Goal: Task Accomplishment & Management: Manage account settings

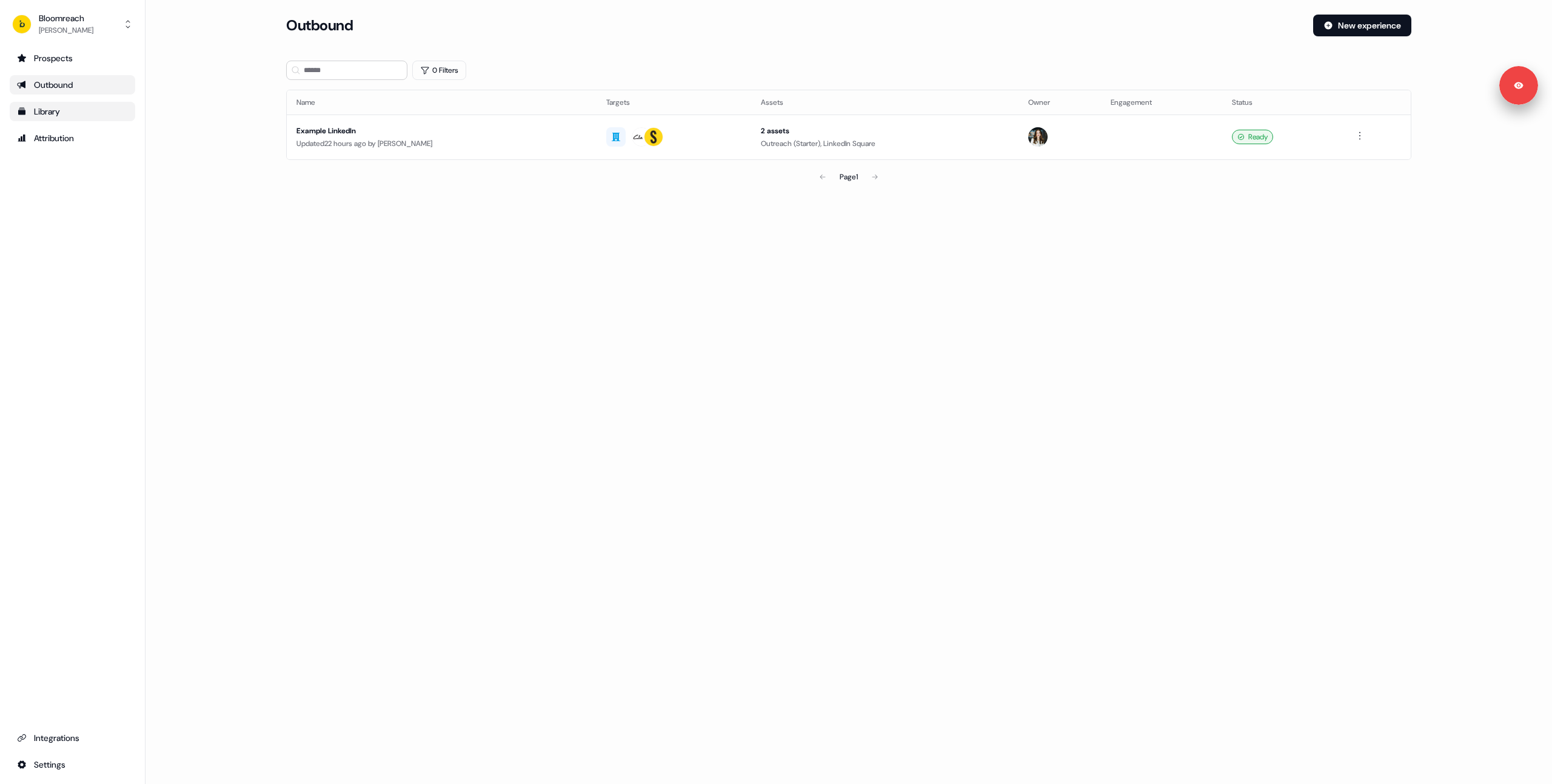
click at [69, 119] on link "Library" at bounding box center [72, 112] width 126 height 20
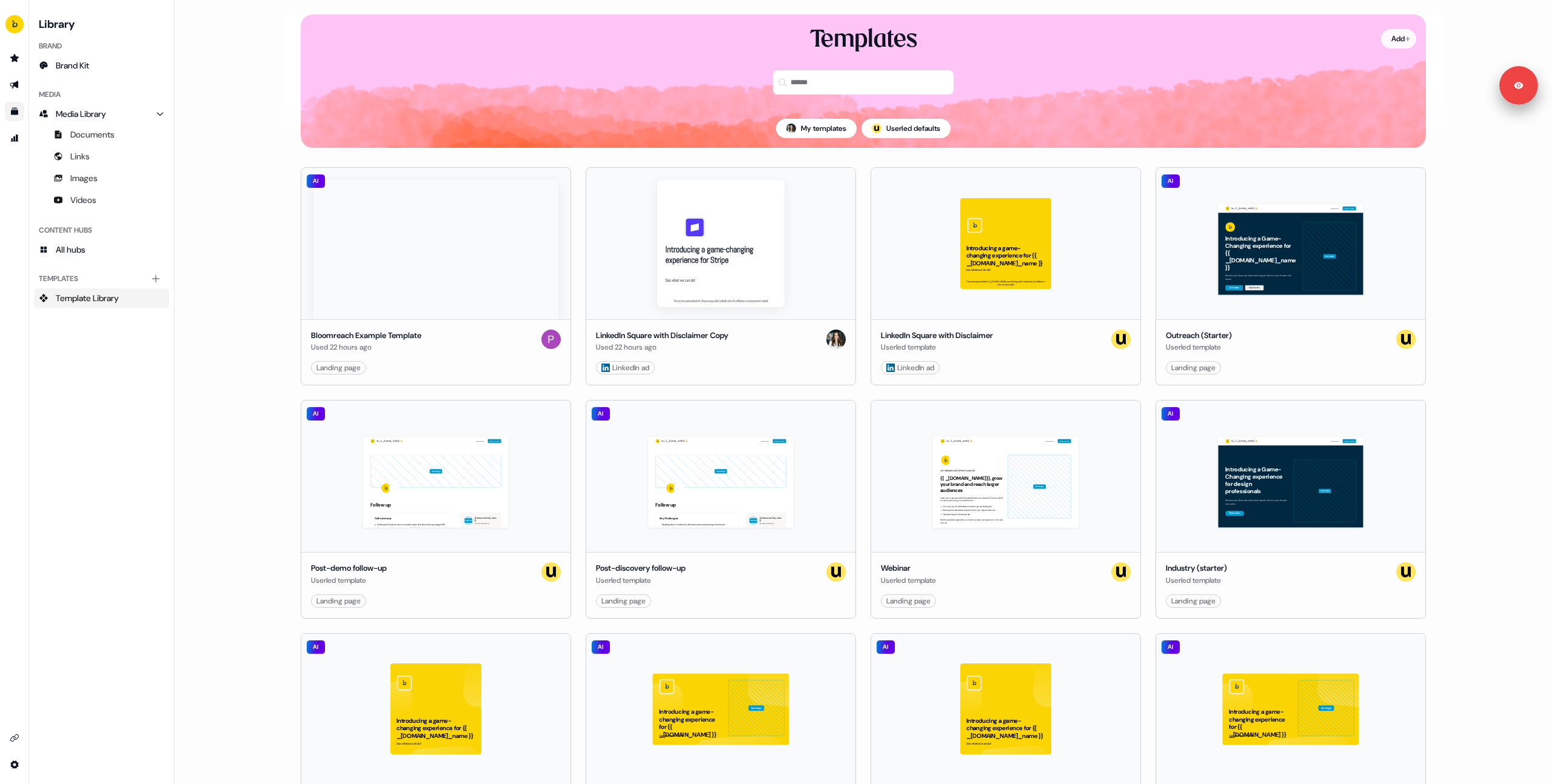
click at [1389, 35] on html "Signed in as Billie Baker Sign out For the best experience switch devices to a …" at bounding box center [776, 392] width 1552 height 784
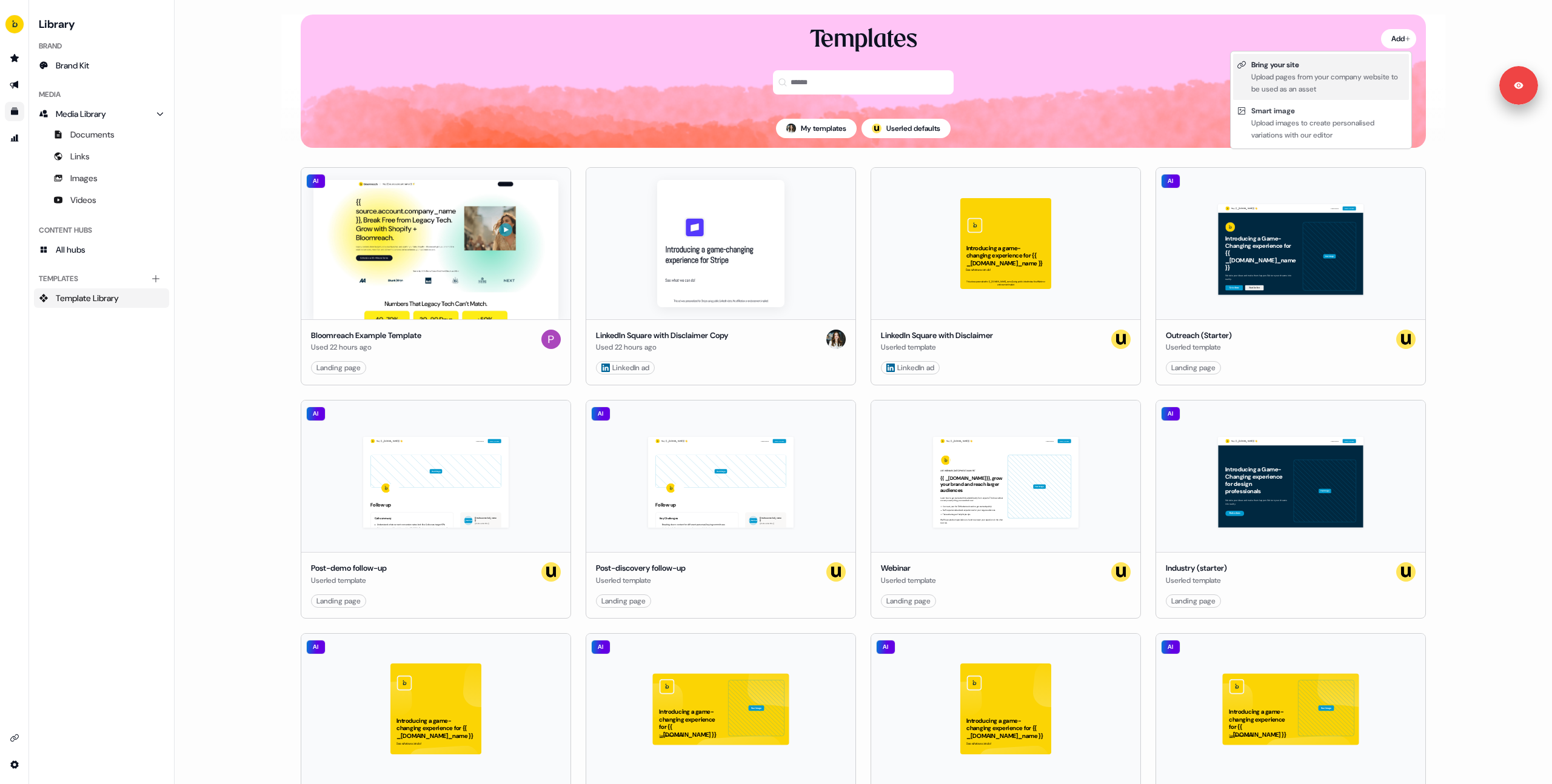
click at [1298, 76] on div "Upload pages from your company website to be used as an asset" at bounding box center [1328, 83] width 154 height 24
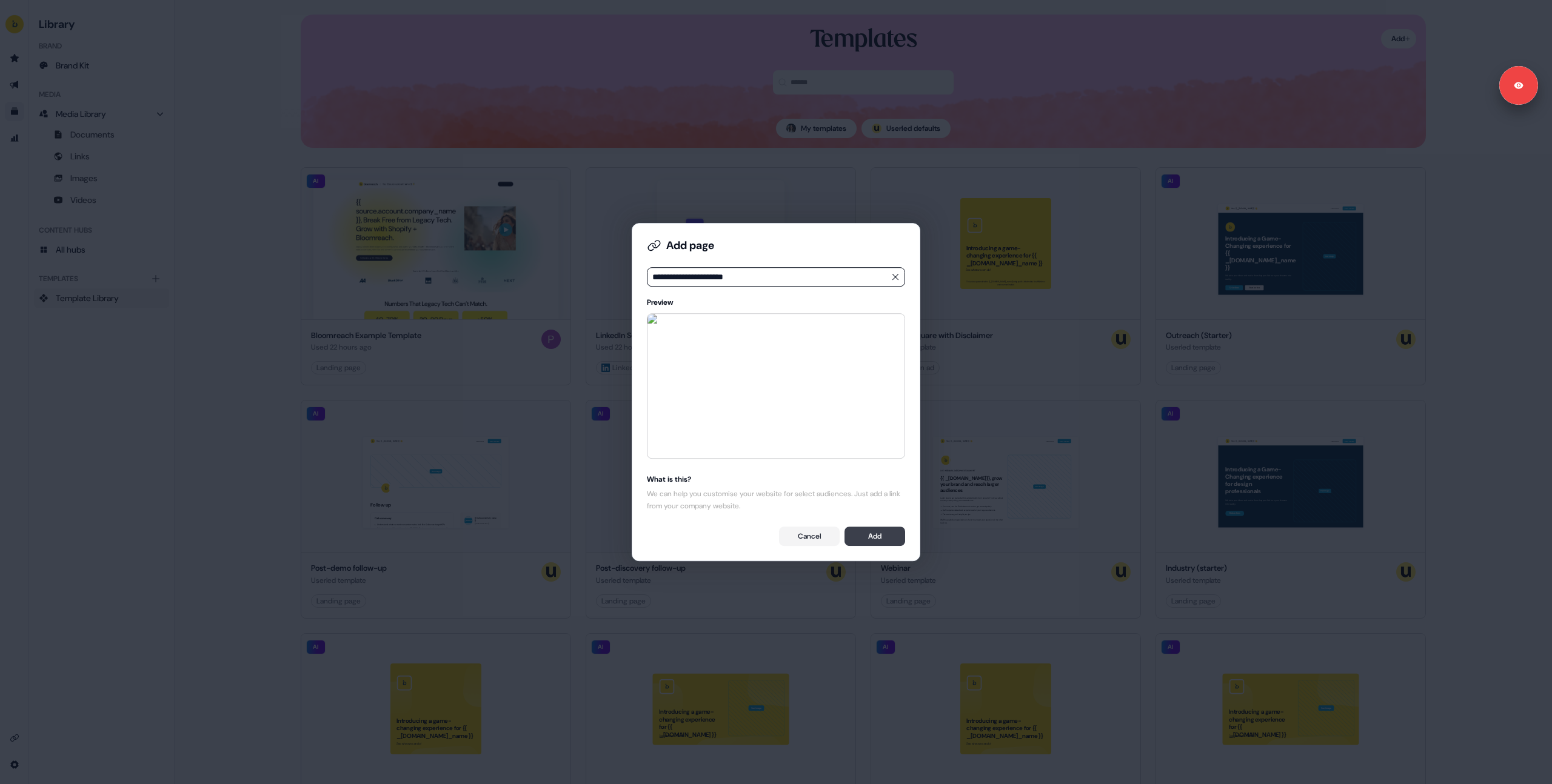
type input "**********"
click at [869, 533] on button "Add" at bounding box center [874, 536] width 60 height 20
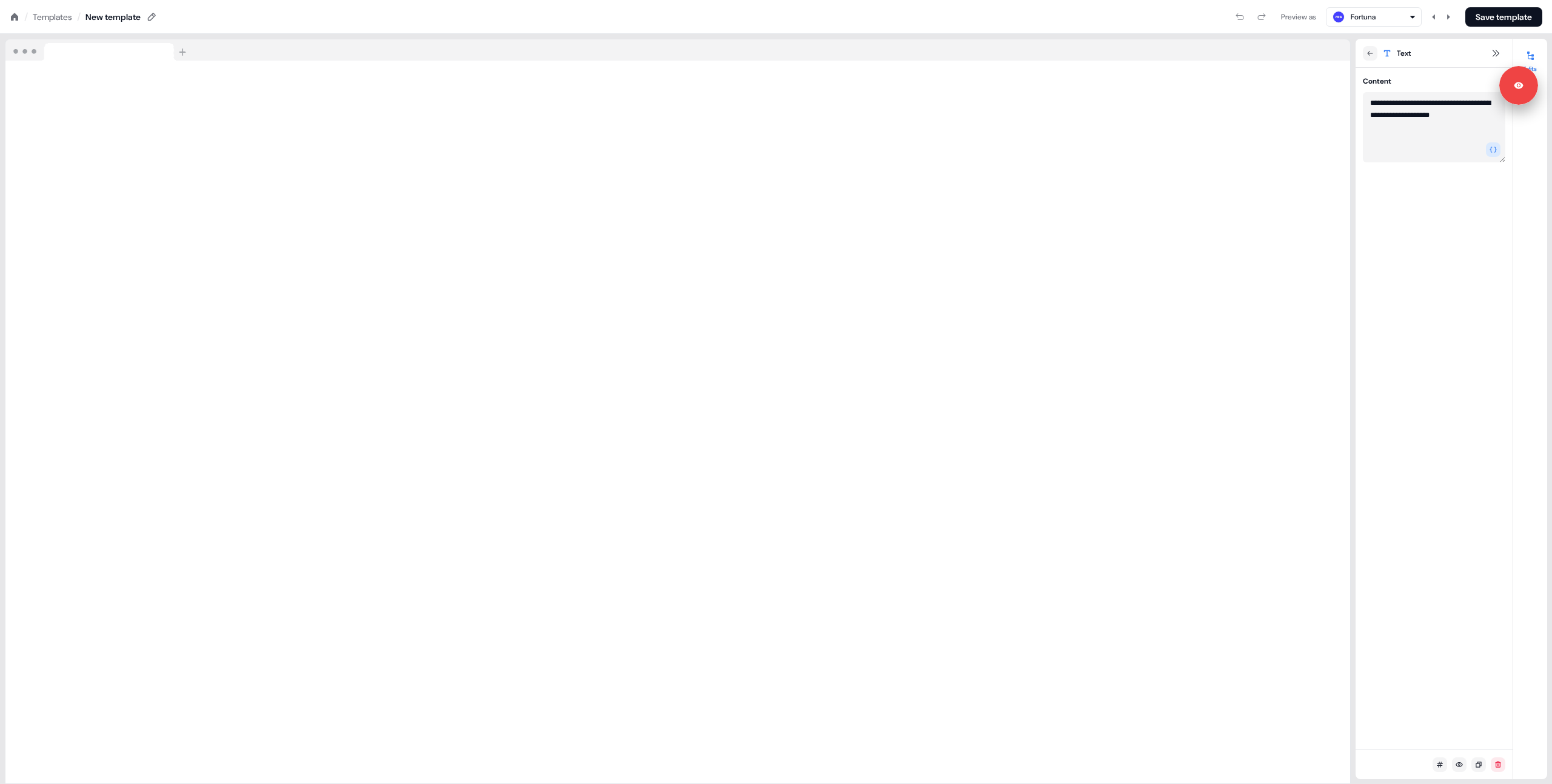
click at [1415, 127] on textarea "**********" at bounding box center [1434, 127] width 143 height 70
click at [811, 22] on div "Preview as Fortuna Save template" at bounding box center [850, 17] width 1384 height 20
click at [1512, 16] on button "Save template" at bounding box center [1503, 17] width 77 height 20
click at [50, 15] on div "Templates" at bounding box center [53, 17] width 40 height 12
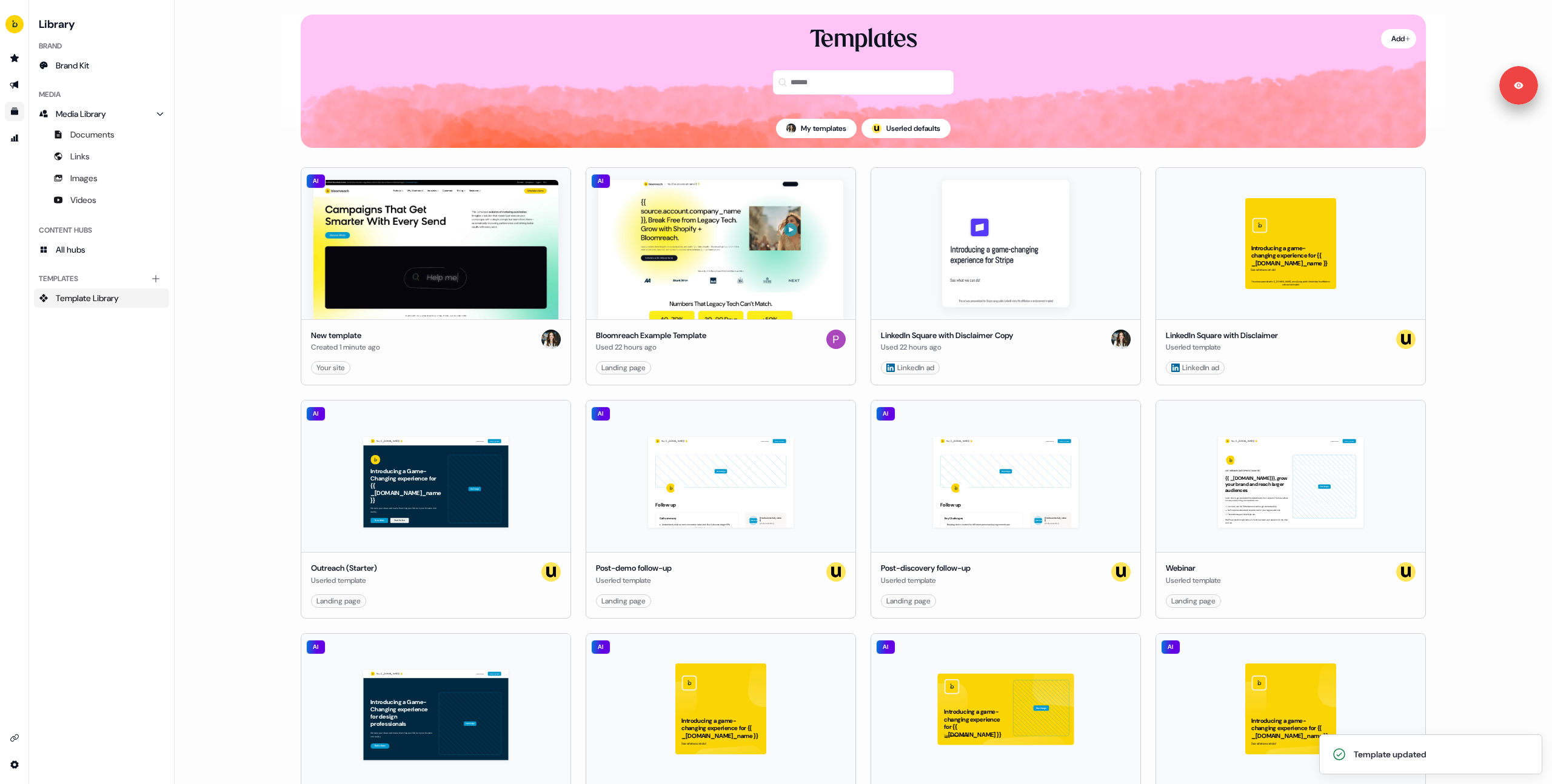
click at [235, 254] on main "Loading... Add Templates My templates ; Userled defaults AI New template Create…" at bounding box center [863, 392] width 1377 height 784
click at [239, 278] on main "Loading... Add Templates My templates ; Userled defaults AI New template Create…" at bounding box center [863, 392] width 1377 height 784
click at [250, 268] on main "Loading... Add Templates My templates ; Userled defaults AI New template Create…" at bounding box center [863, 392] width 1377 height 784
click at [233, 337] on main "Loading... Add Templates My templates ; Userled defaults AI New template Create…" at bounding box center [863, 392] width 1377 height 784
click at [220, 264] on main "Loading... Add Templates My templates ; Userled defaults AI New template Create…" at bounding box center [863, 392] width 1377 height 784
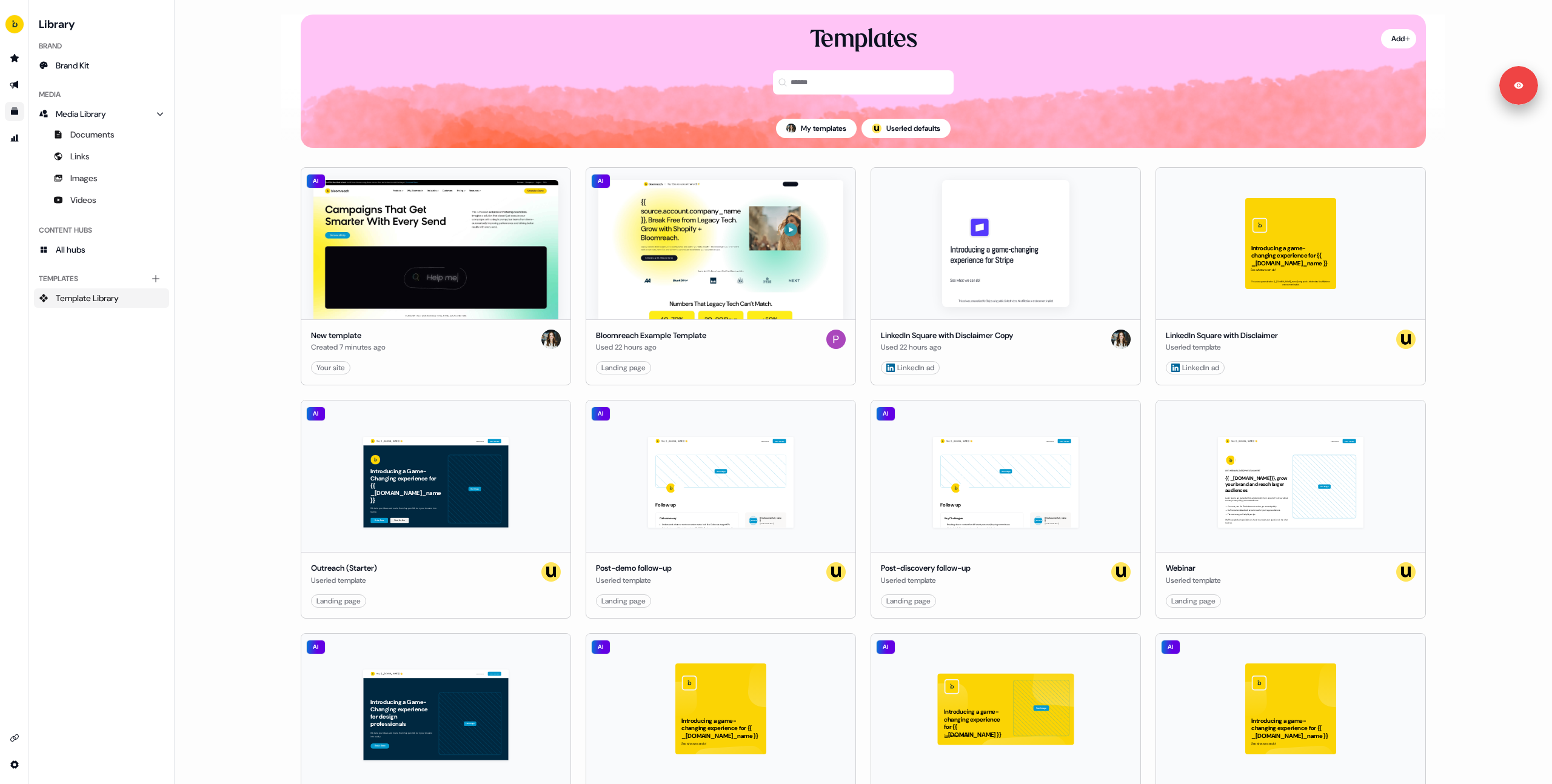
click at [242, 269] on main "Loading... Add Templates My templates ; Userled defaults AI New template Create…" at bounding box center [863, 392] width 1377 height 784
click at [239, 215] on main "Loading... Add Templates My templates ; Userled defaults AI New template Create…" at bounding box center [863, 392] width 1377 height 784
click at [240, 245] on main "Loading... Add Templates My templates ; Userled defaults AI New template Create…" at bounding box center [863, 392] width 1377 height 784
click at [260, 257] on main "Loading... Add Templates My templates ; Userled defaults AI New template Create…" at bounding box center [863, 392] width 1377 height 784
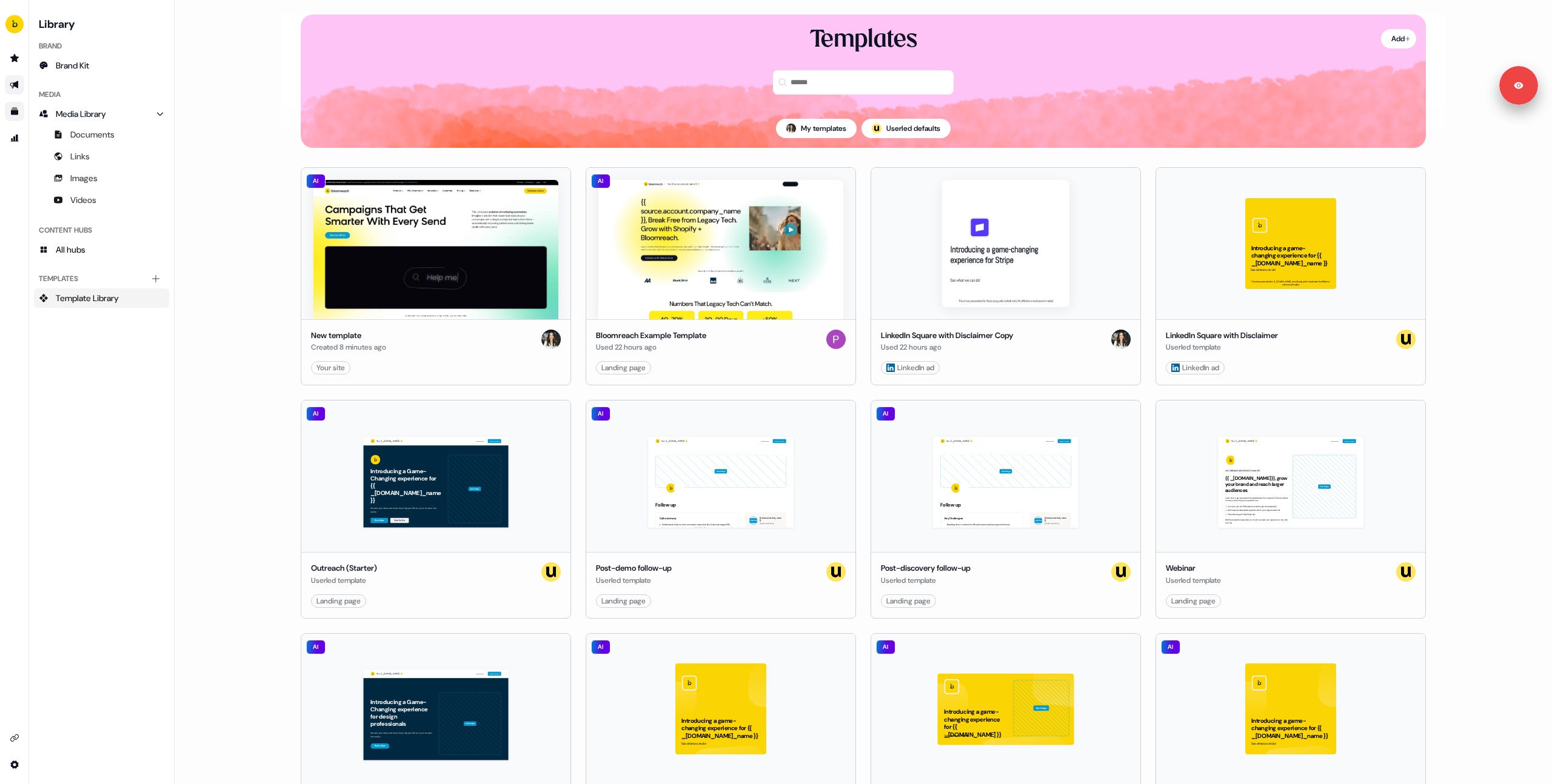
click at [17, 77] on link "Go to outbound experience" at bounding box center [15, 85] width 20 height 20
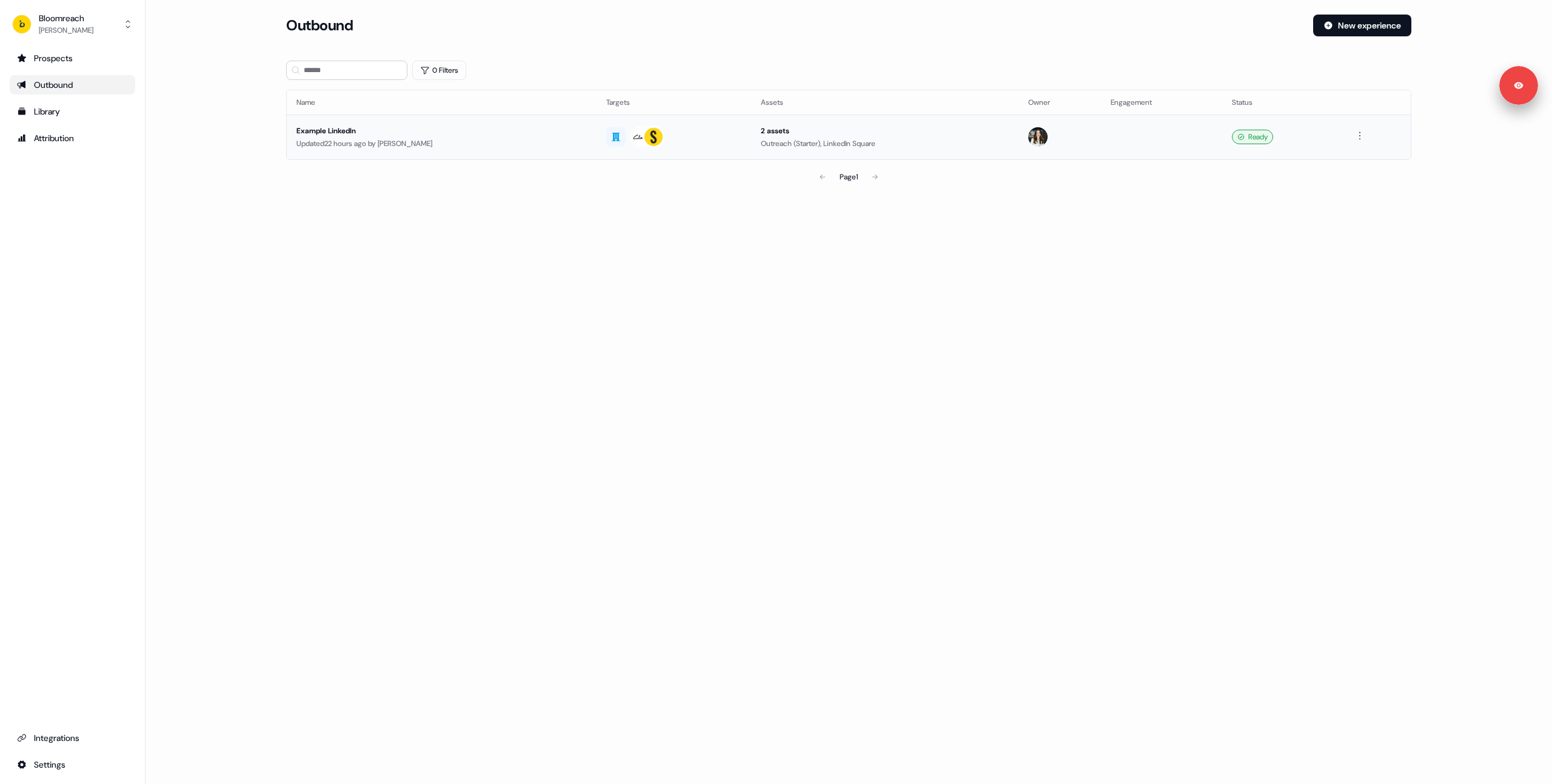
click at [441, 153] on td "Example LinkedIn Updated 22 hours ago by Billie Baker" at bounding box center [441, 137] width 309 height 45
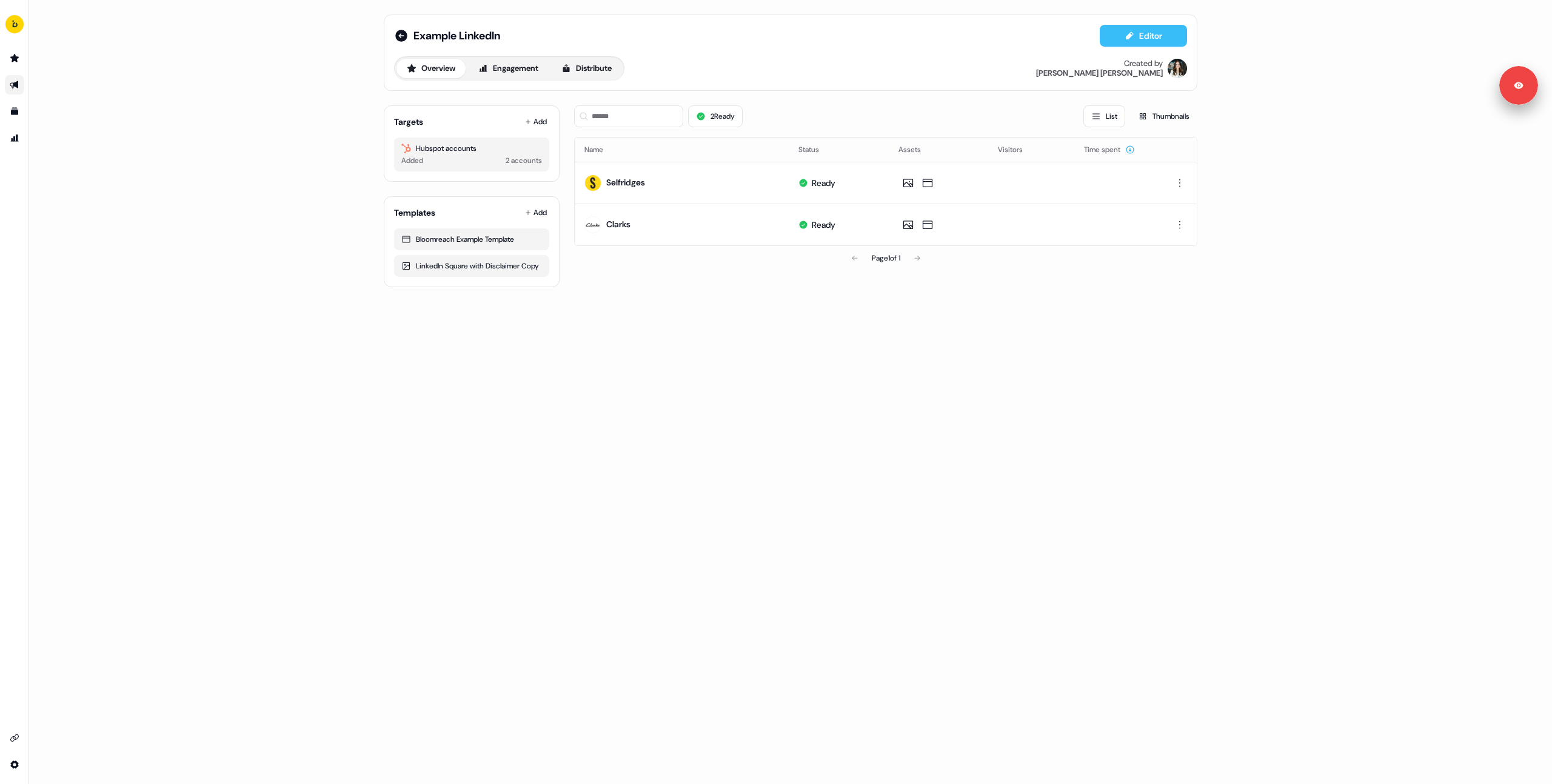
click at [1135, 35] on button "Editor" at bounding box center [1143, 36] width 87 height 22
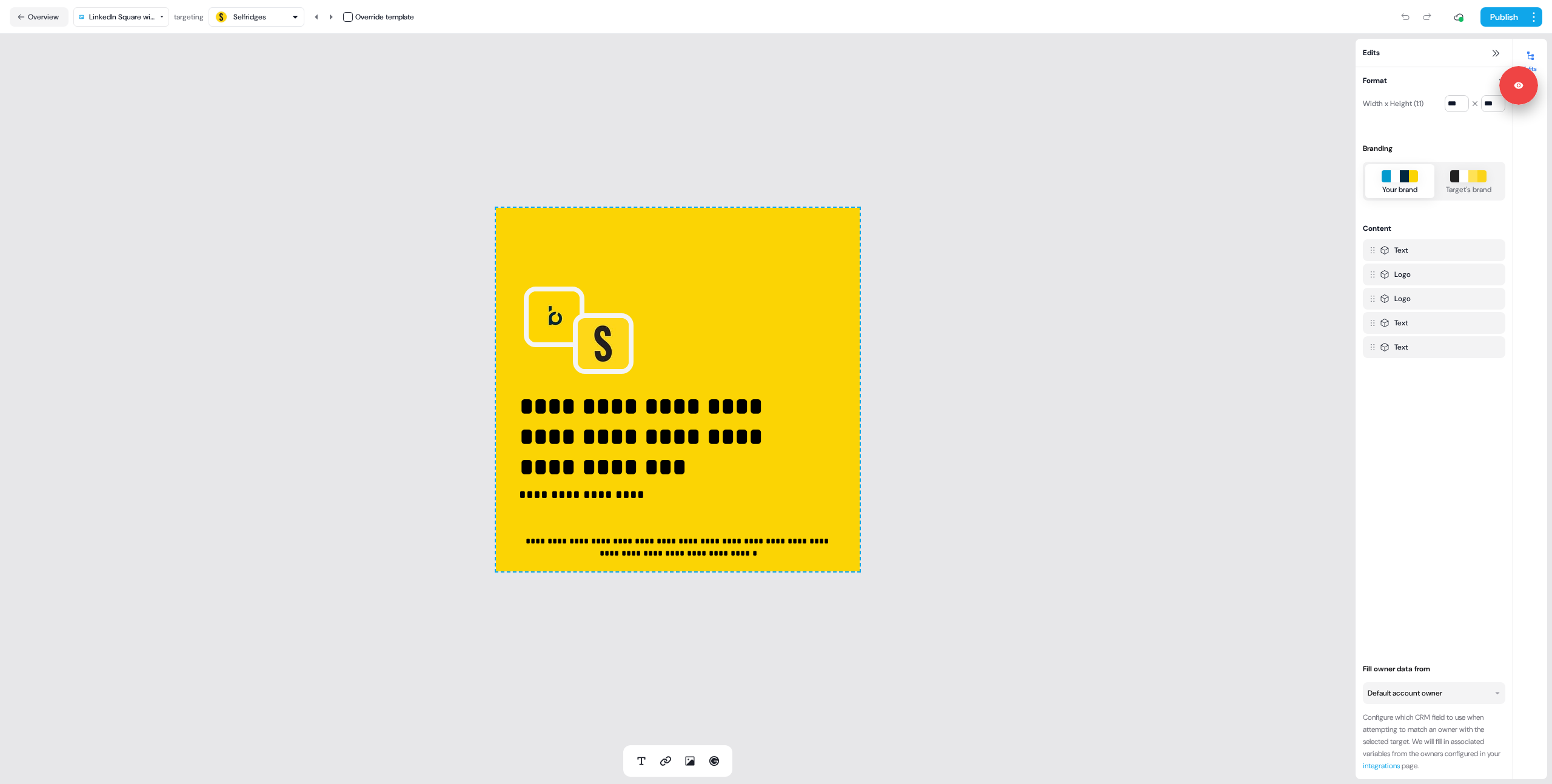
click at [144, 7] on html "**********" at bounding box center [776, 392] width 1552 height 784
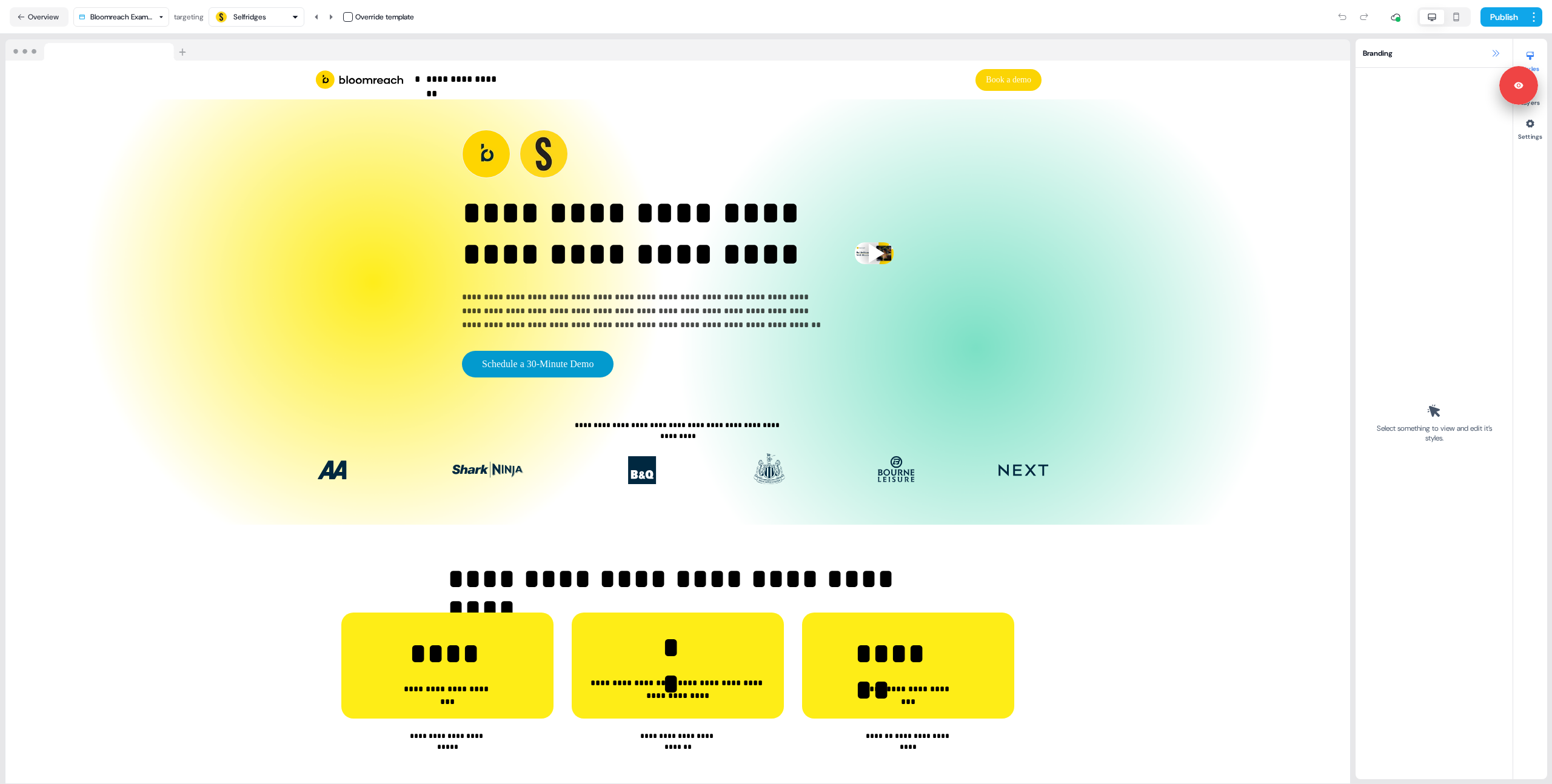
click at [1491, 54] on icon at bounding box center [1495, 54] width 10 height 10
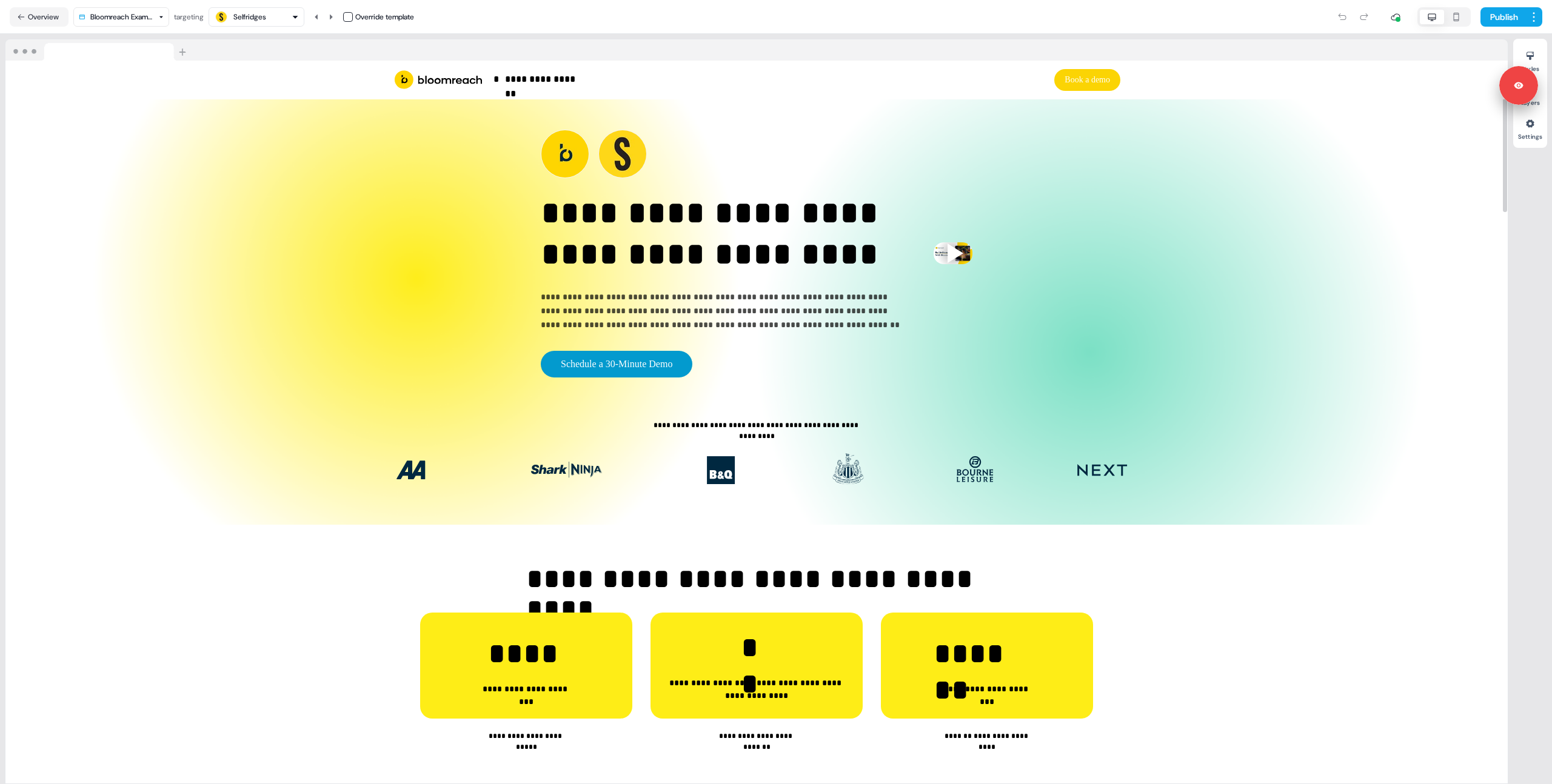
click at [747, 31] on nav "Overview Bloomreach Example Template targeting Selfridges Override template Pub…" at bounding box center [776, 17] width 1552 height 34
drag, startPoint x: 533, startPoint y: 38, endPoint x: 479, endPoint y: 15, distance: 58.7
click at [532, 38] on div "**********" at bounding box center [757, 408] width 1513 height 750
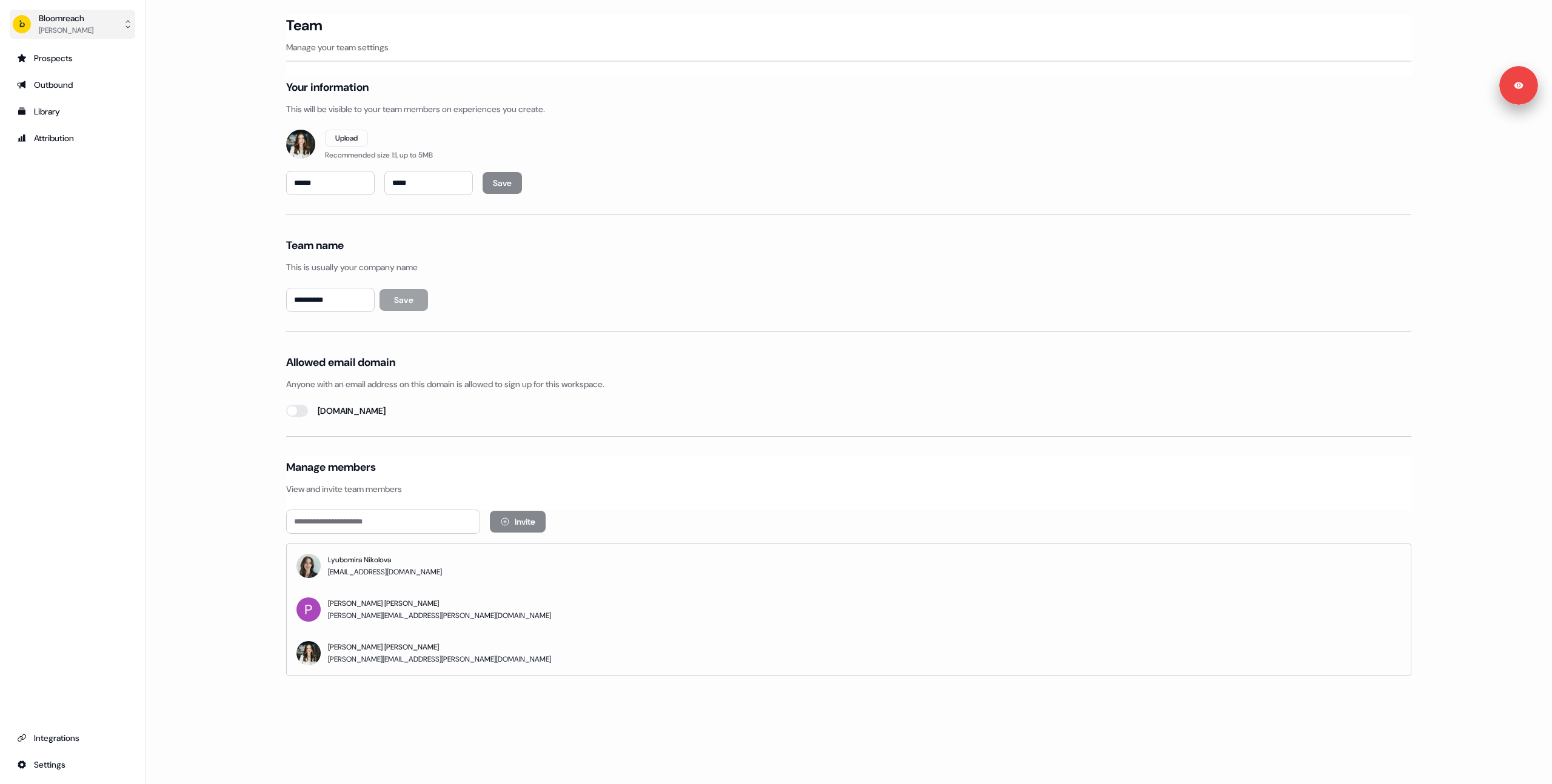
click at [50, 31] on div "[PERSON_NAME]" at bounding box center [65, 30] width 55 height 12
drag, startPoint x: 68, startPoint y: 105, endPoint x: 61, endPoint y: 107, distance: 7.3
click at [67, 105] on div "Logout" at bounding box center [72, 100] width 115 height 22
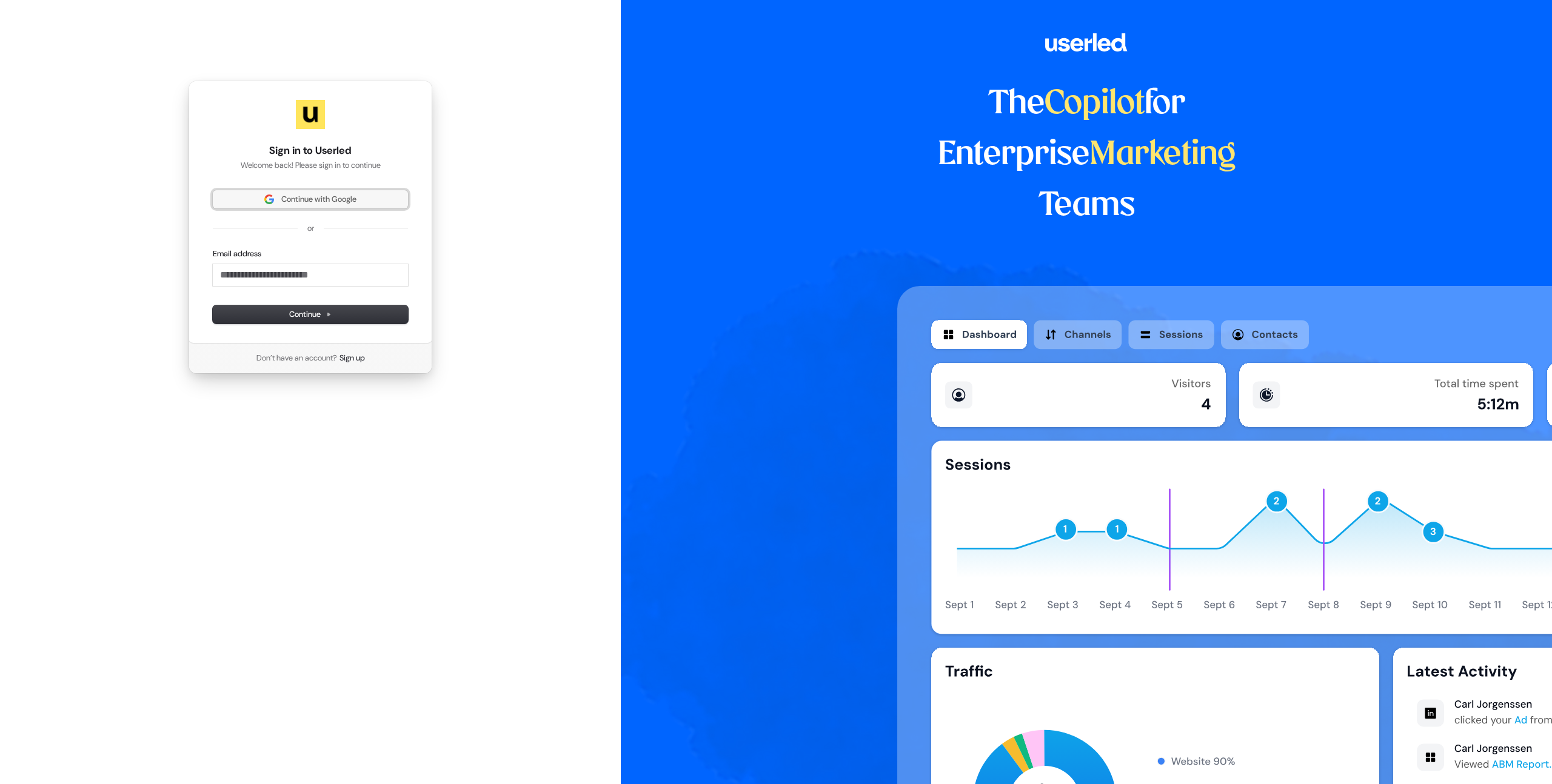
click at [317, 206] on button "Continue with Google" at bounding box center [310, 199] width 195 height 18
